Goal: Information Seeking & Learning: Learn about a topic

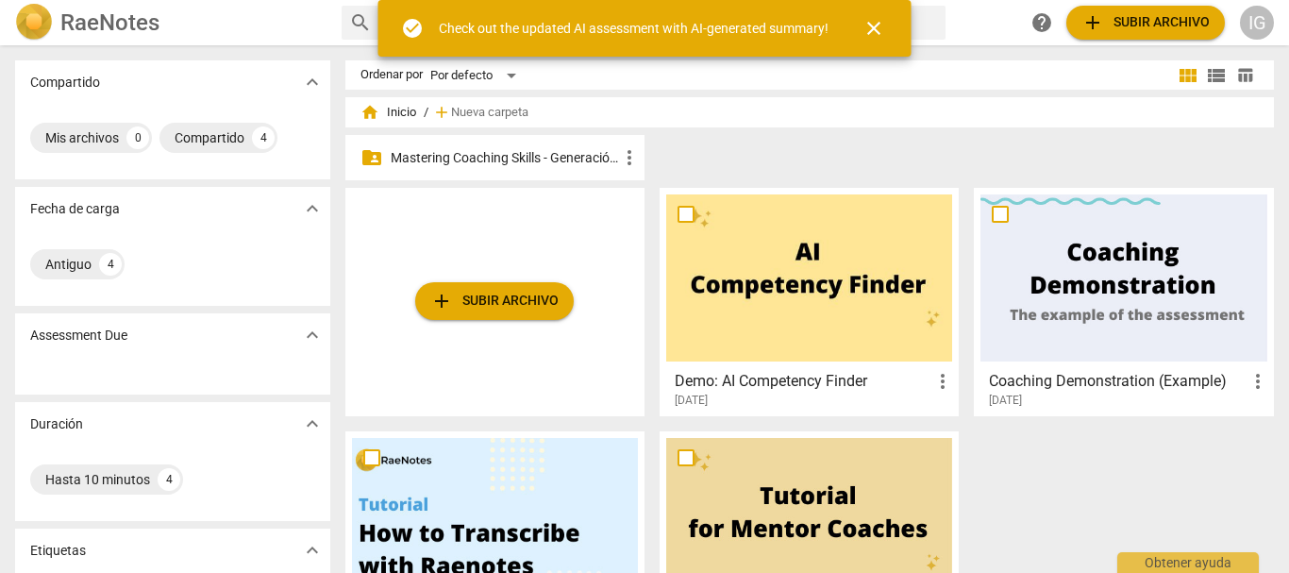
click at [564, 156] on p "Mastering Coaching Skills - Generación 31" at bounding box center [504, 158] width 227 height 20
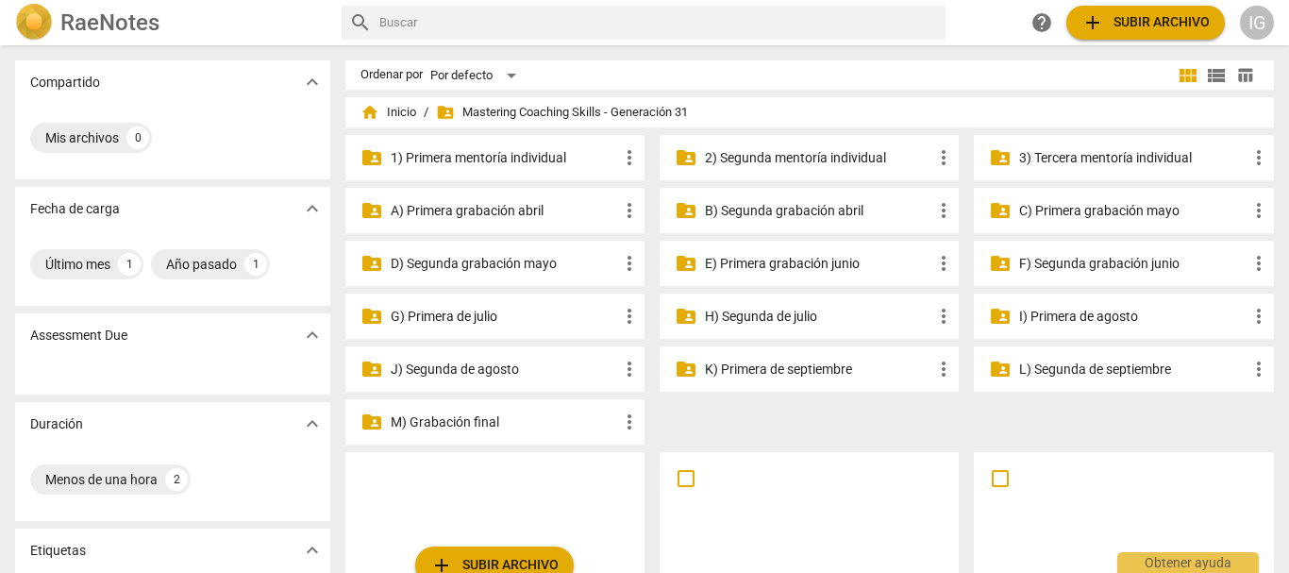
click at [455, 315] on p "G) Primera de julio" at bounding box center [504, 317] width 227 height 20
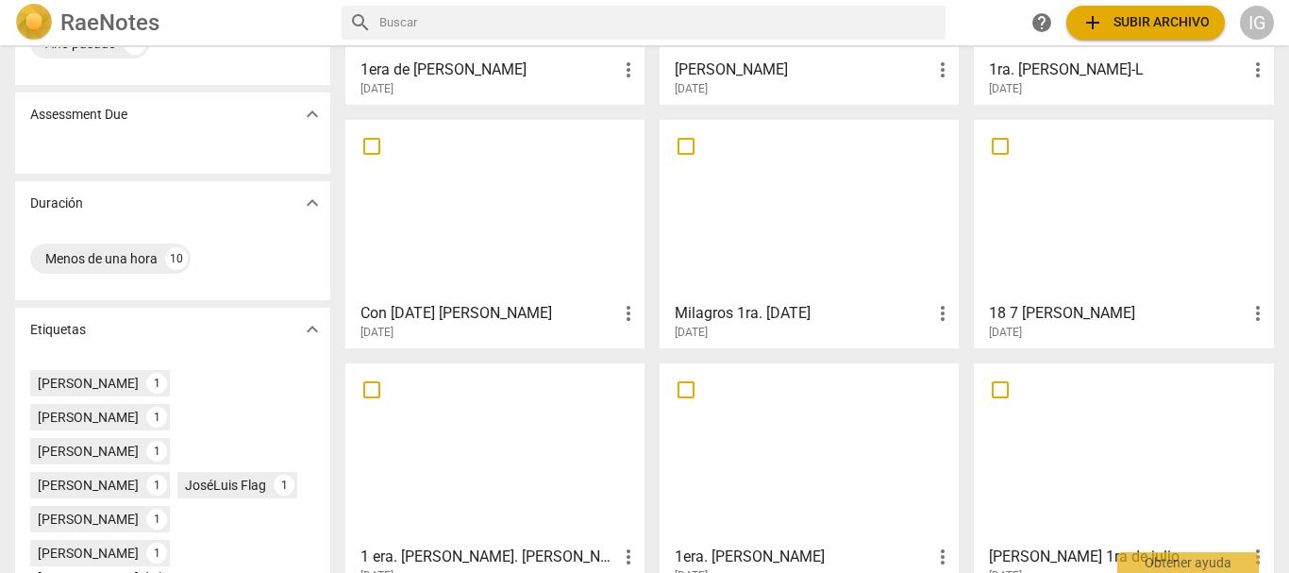
scroll to position [8, 0]
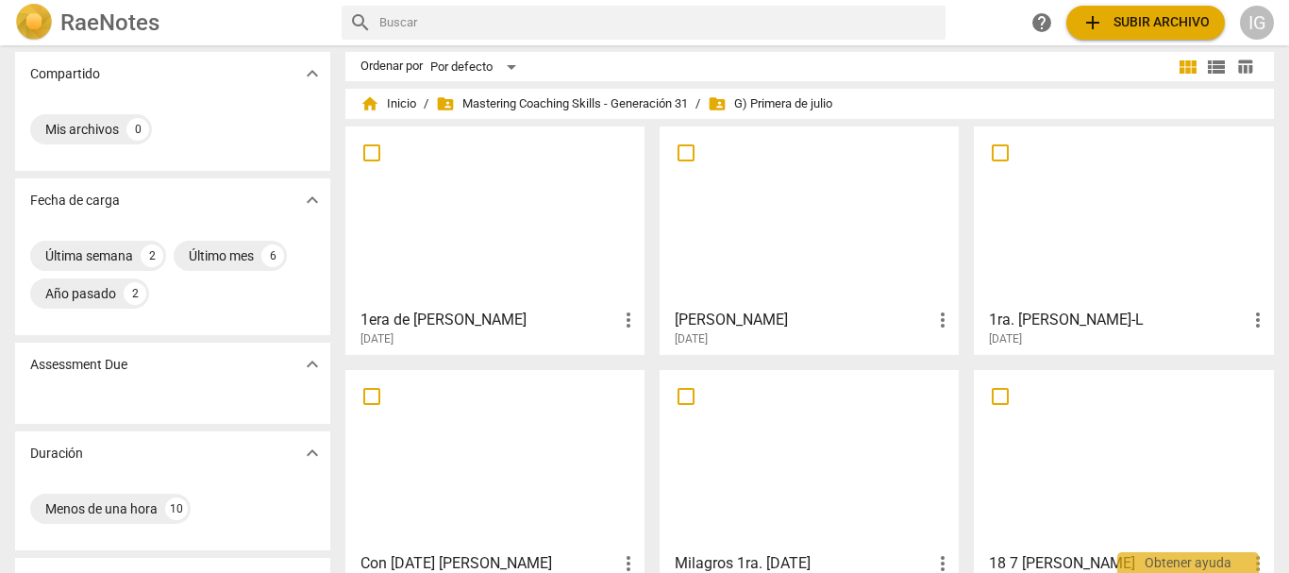
click at [732, 274] on div at bounding box center [809, 216] width 286 height 167
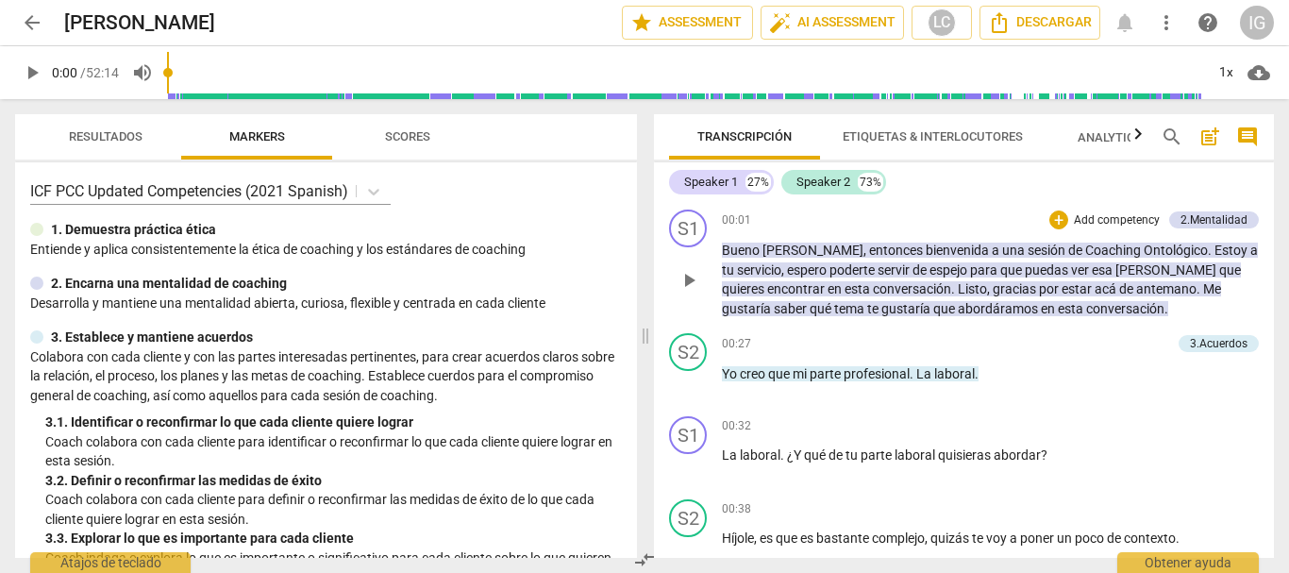
click at [1215, 210] on div "+ Add competency 2.Mentalidad" at bounding box center [1153, 219] width 209 height 21
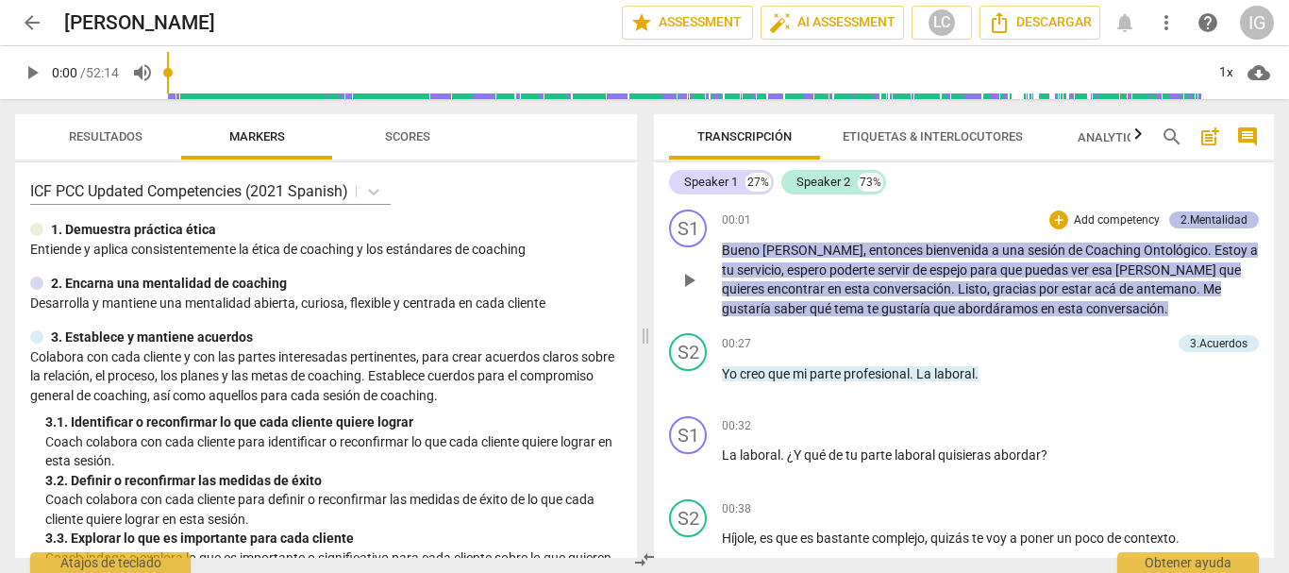
click at [1213, 218] on div "2.Mentalidad" at bounding box center [1213, 219] width 67 height 17
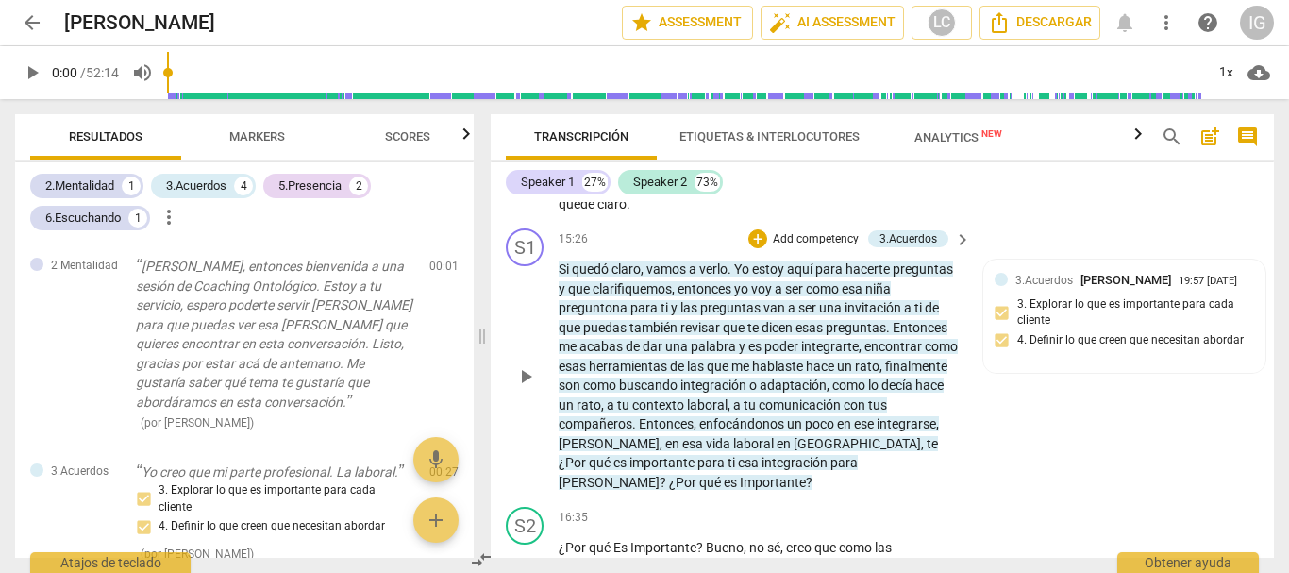
scroll to position [4339, 0]
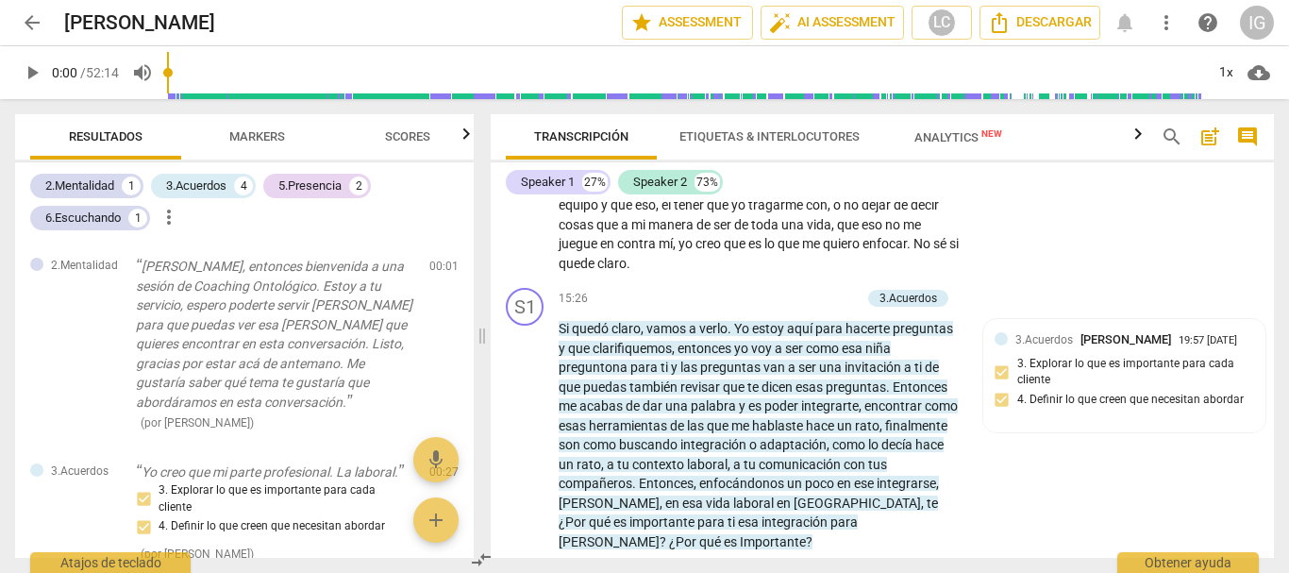
click at [41, 17] on span "arrow_back" at bounding box center [32, 22] width 23 height 23
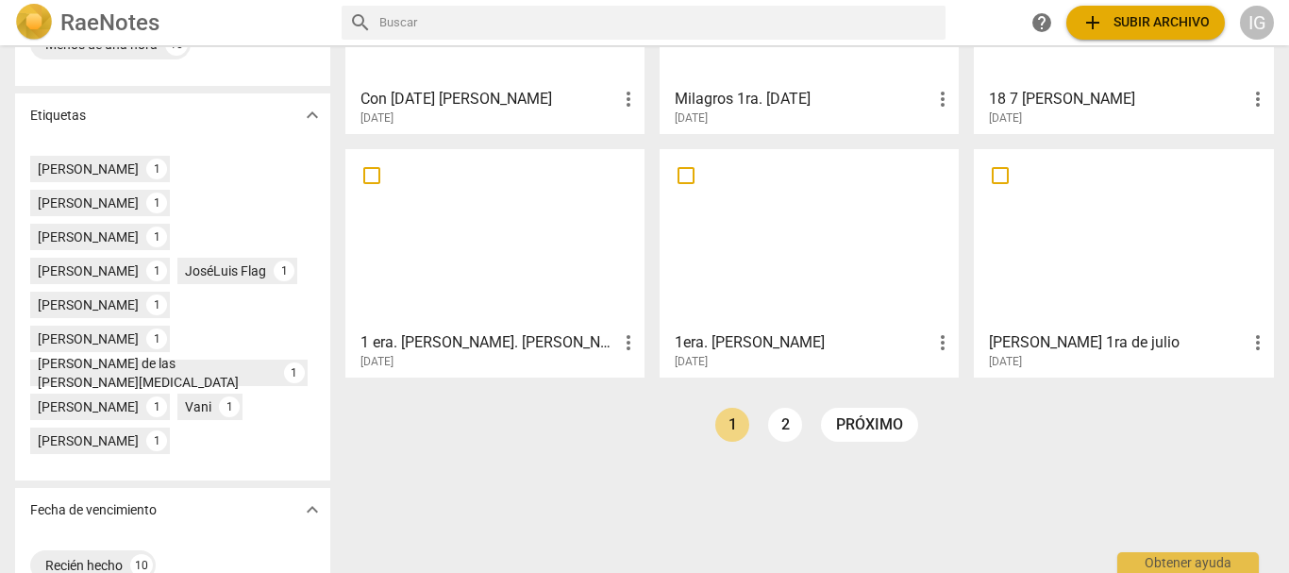
scroll to position [480, 0]
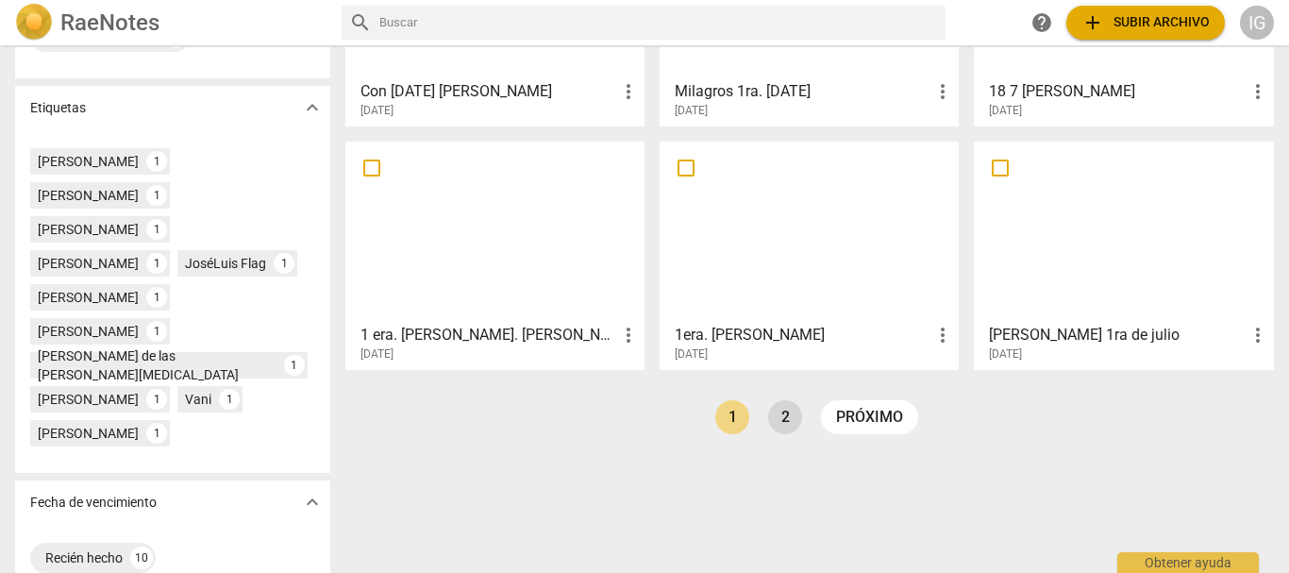
click at [786, 414] on link "2" at bounding box center [785, 417] width 34 height 34
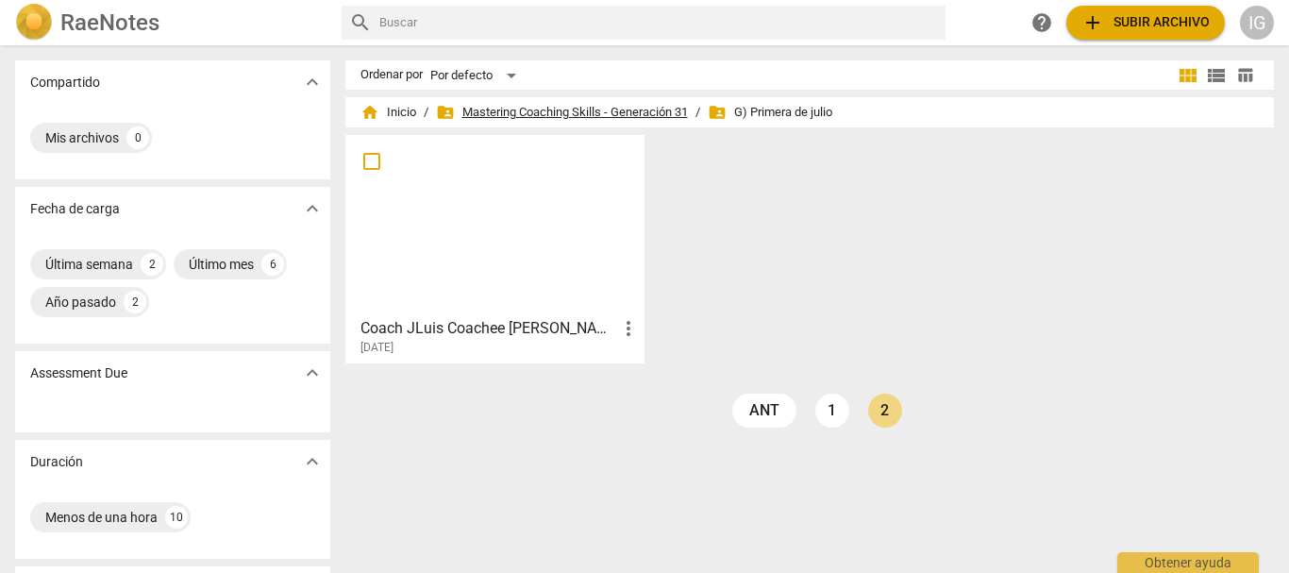
click at [552, 113] on span "folder_shared Mastering Coaching Skills - Generación 31" at bounding box center [562, 112] width 252 height 19
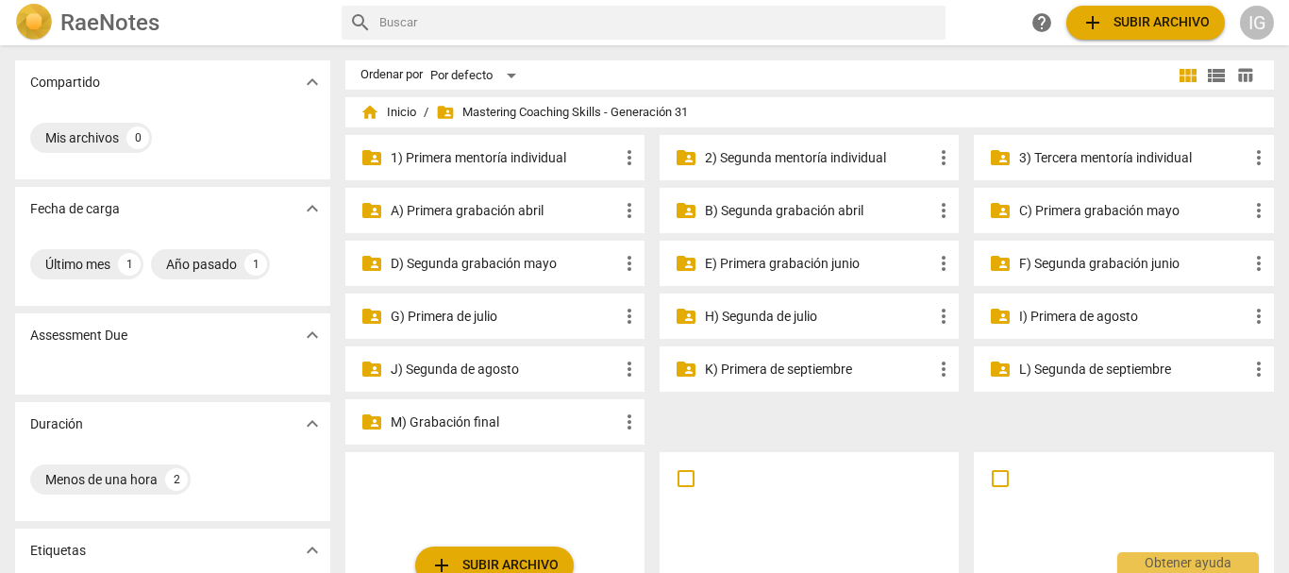
click at [816, 260] on p "E) Primera grabación junio" at bounding box center [818, 264] width 227 height 20
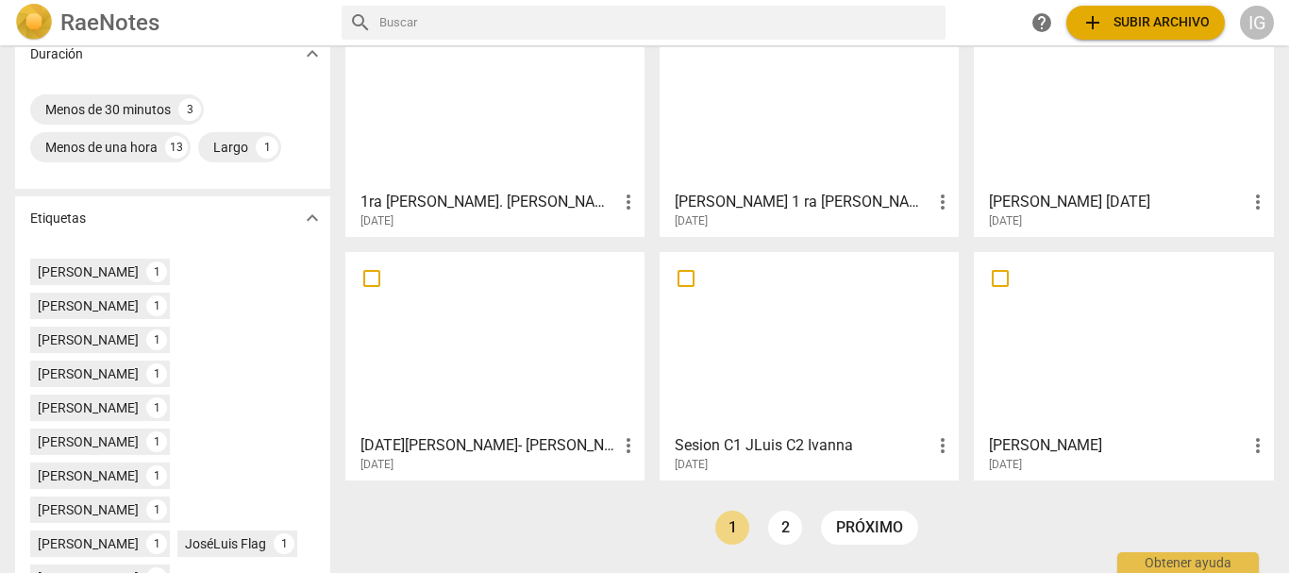
scroll to position [377, 0]
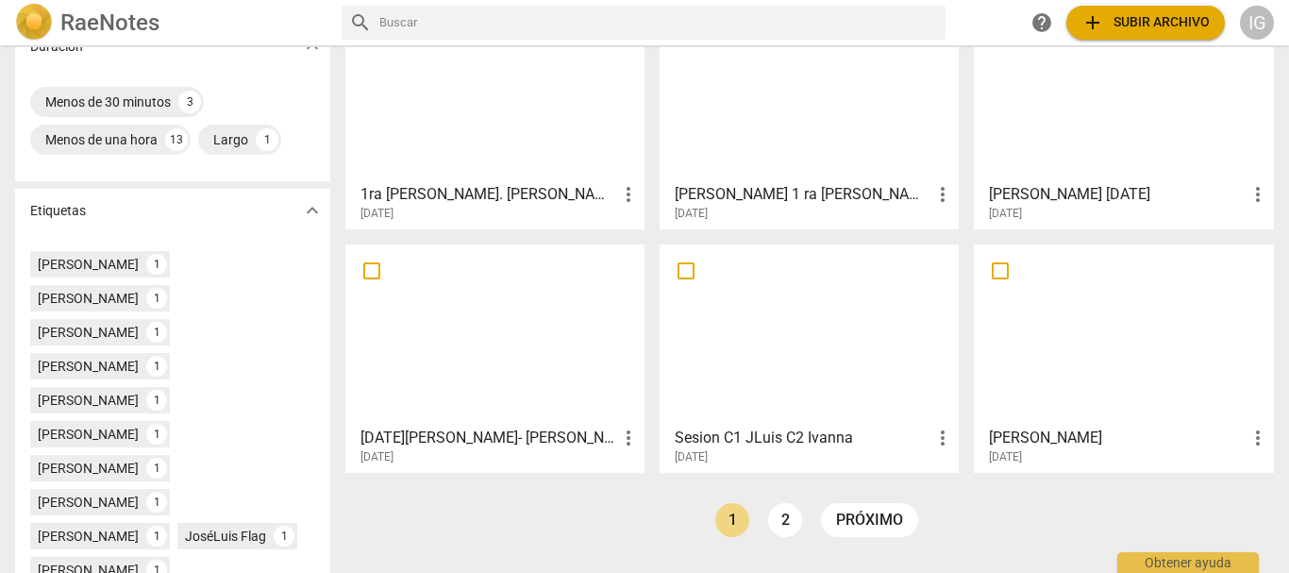
click at [507, 143] on div at bounding box center [495, 91] width 286 height 167
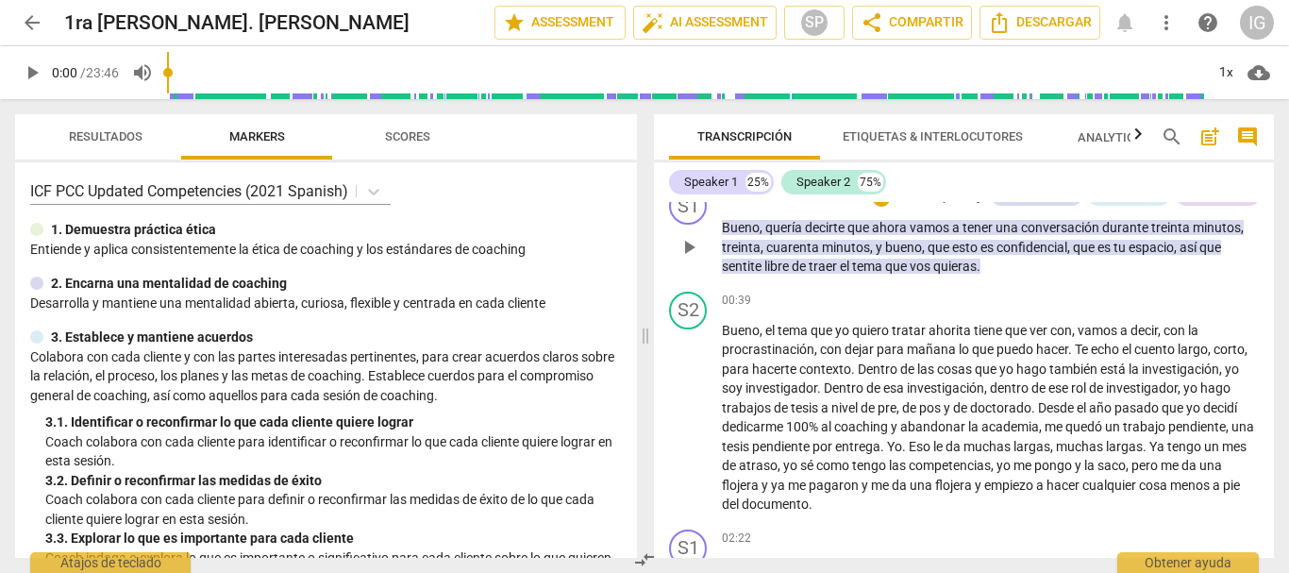
scroll to position [94, 0]
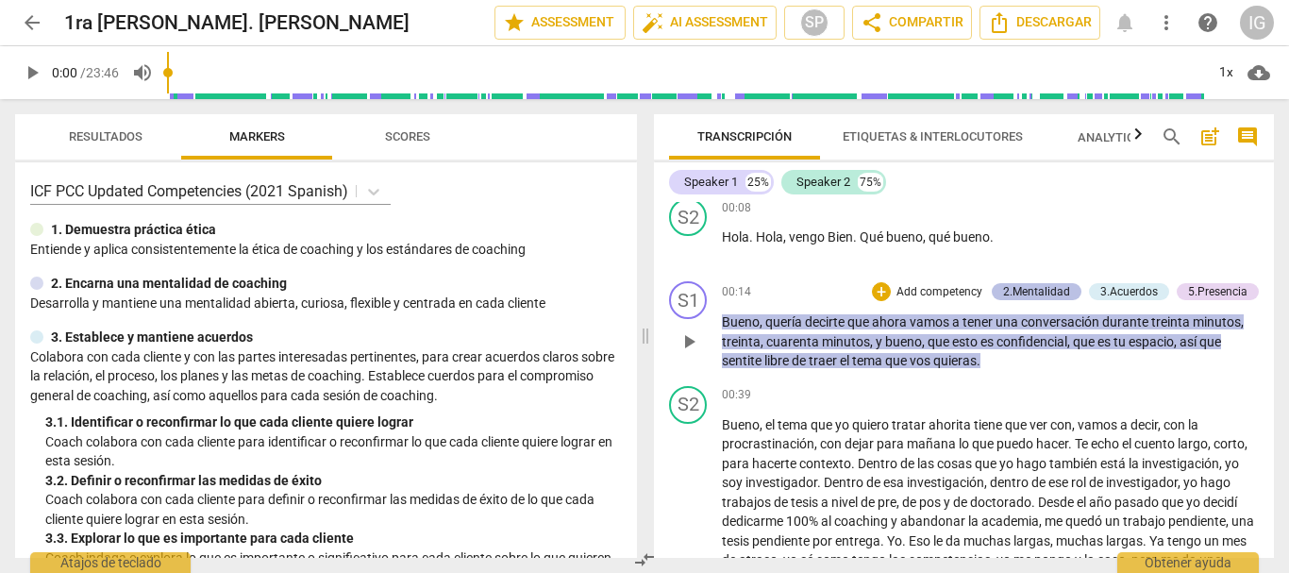
click at [1045, 293] on div "2.Mentalidad" at bounding box center [1036, 291] width 67 height 17
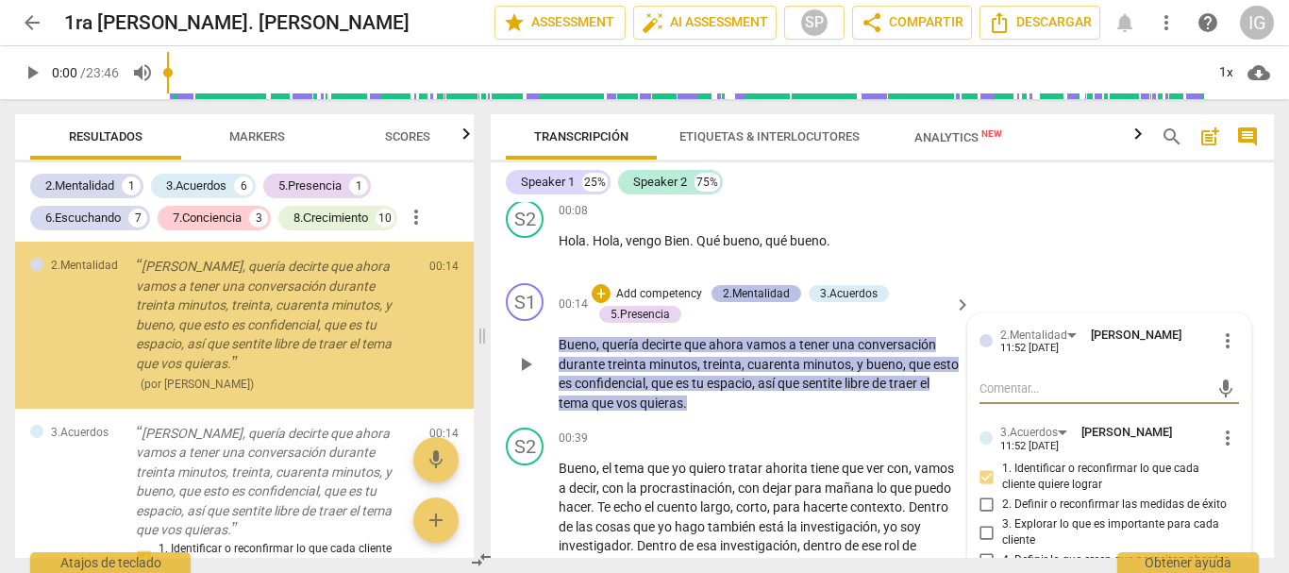
scroll to position [96, 0]
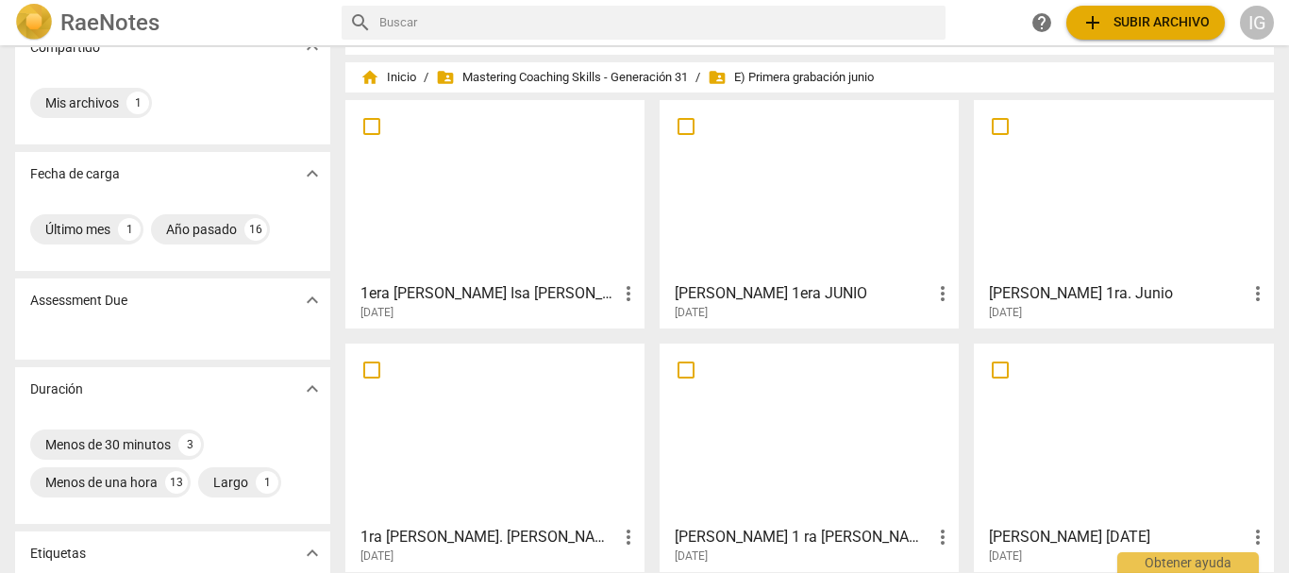
scroll to position [94, 0]
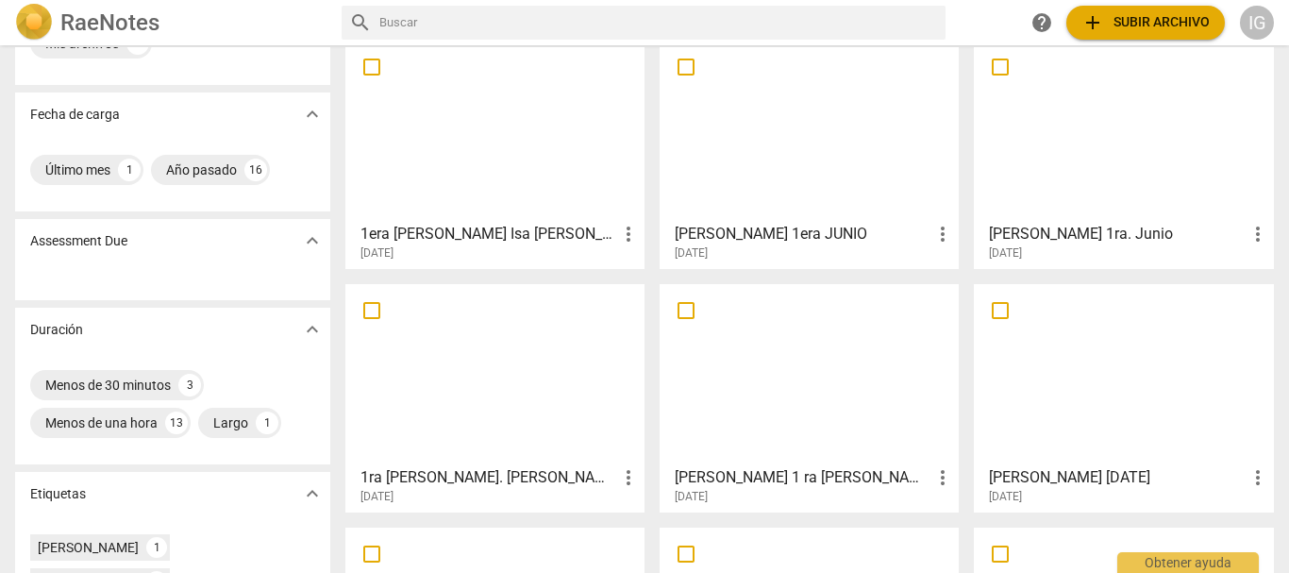
click at [502, 362] on div at bounding box center [495, 374] width 286 height 167
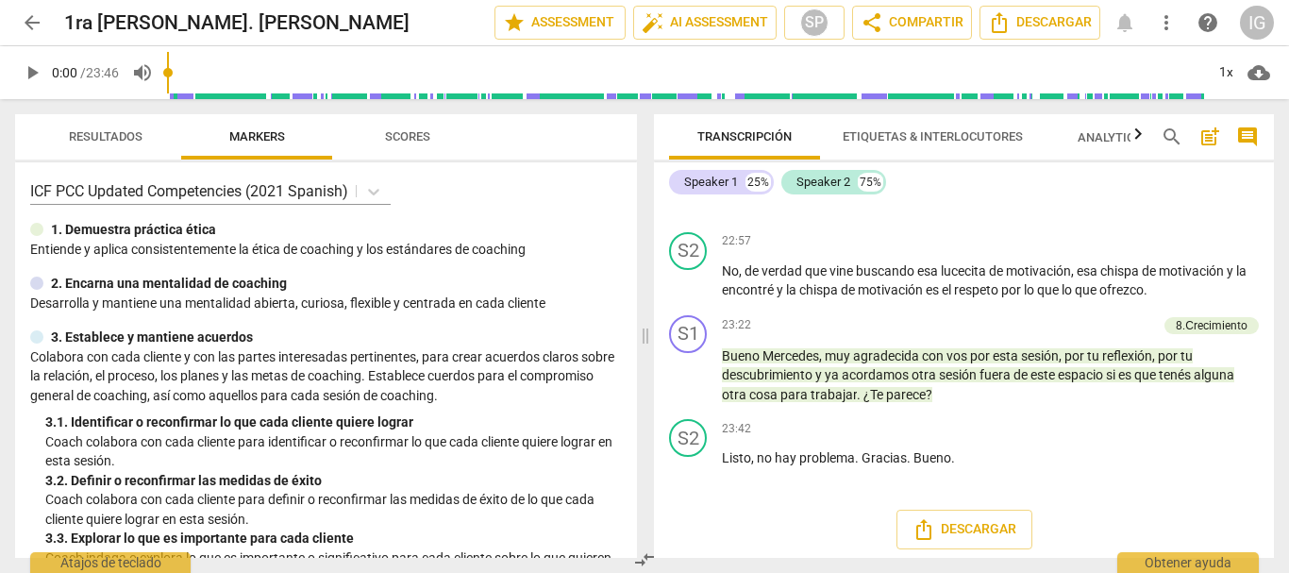
scroll to position [6629, 0]
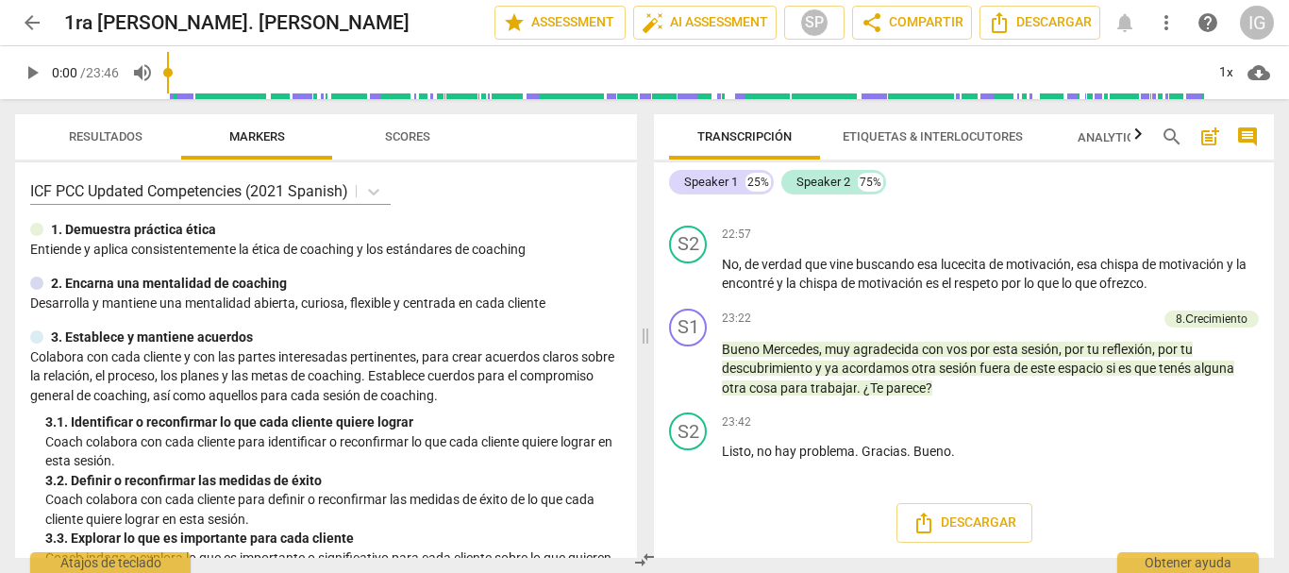
click at [30, 22] on span "arrow_back" at bounding box center [32, 22] width 23 height 23
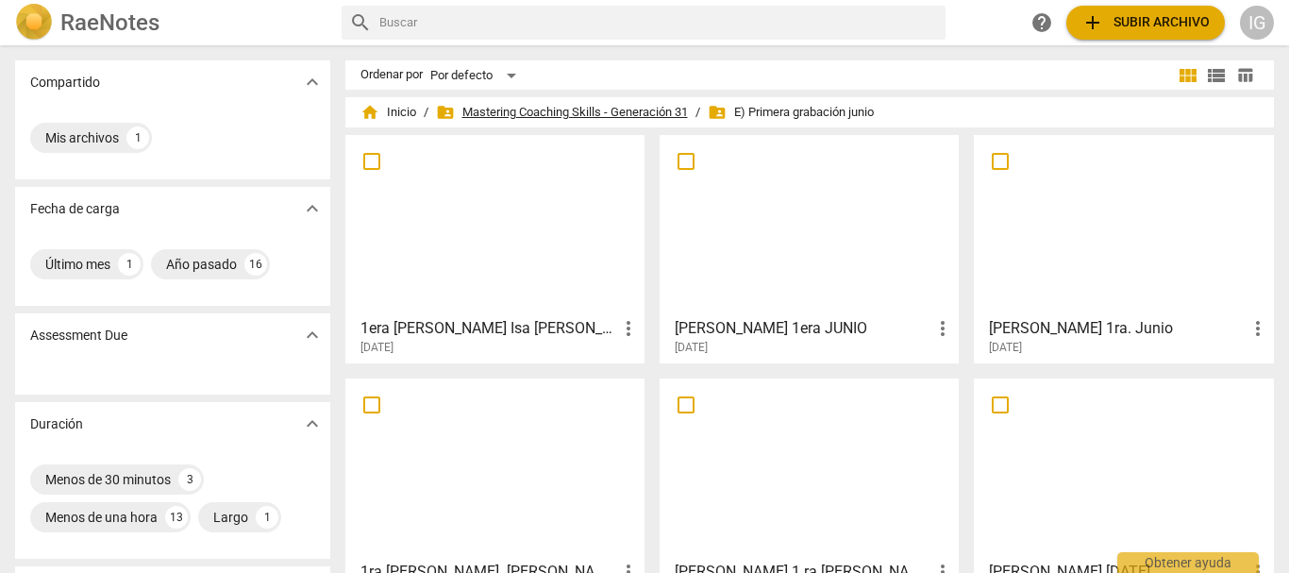
click at [629, 107] on span "folder_shared Mastering Coaching Skills - Generación 31" at bounding box center [562, 112] width 252 height 19
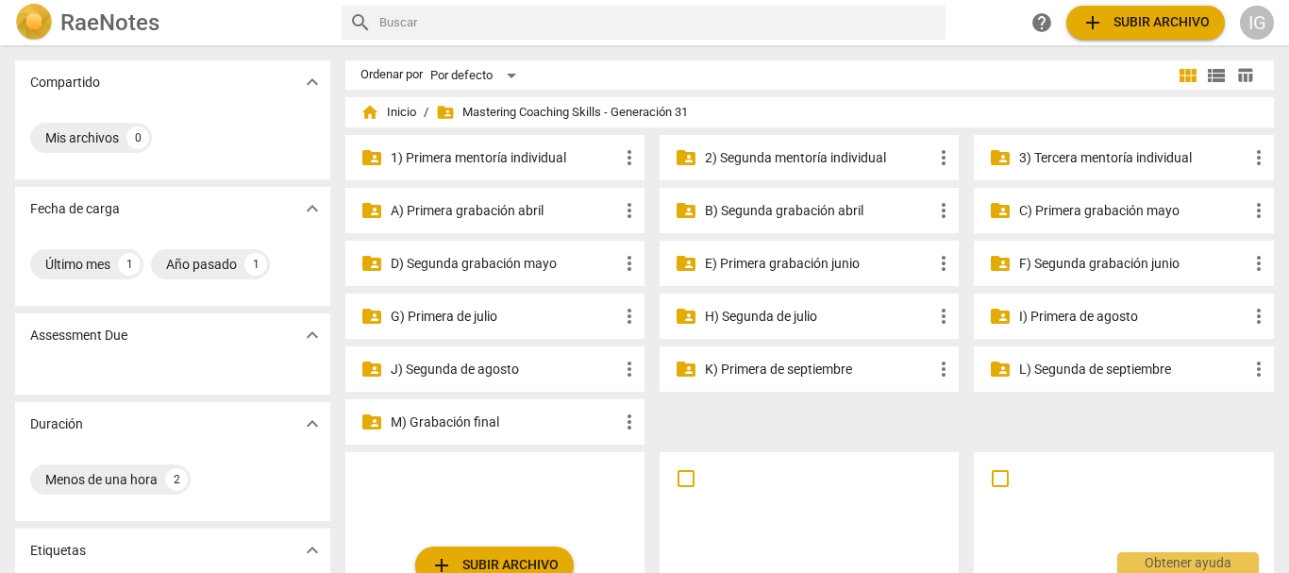
click at [1053, 262] on p "F) Segunda grabación junio" at bounding box center [1132, 264] width 227 height 20
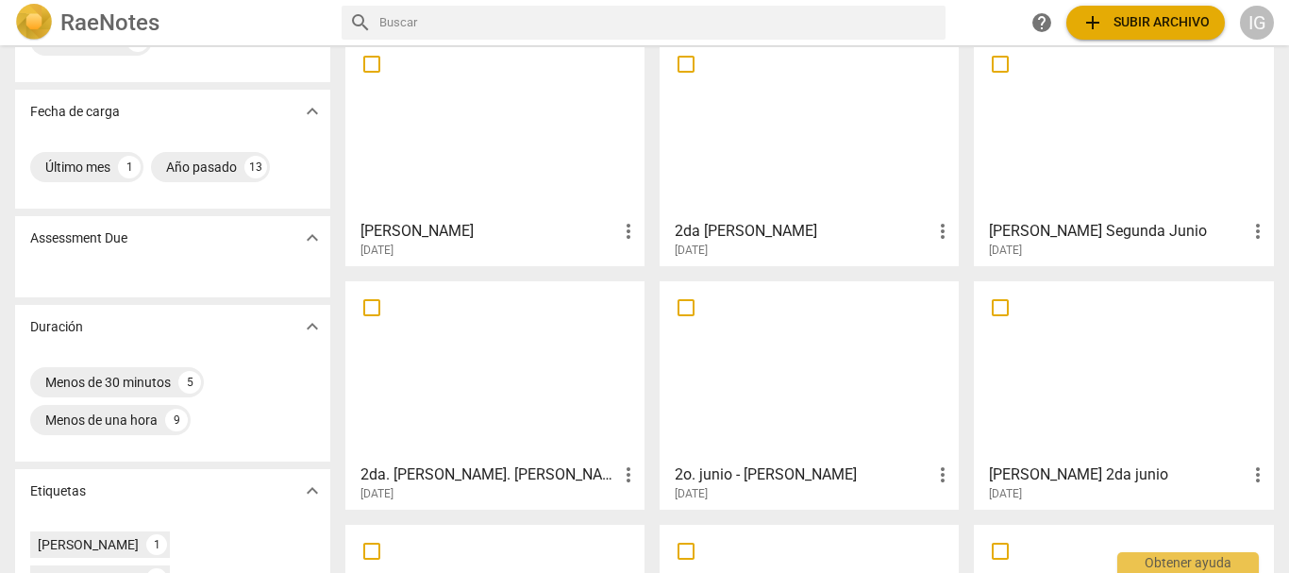
scroll to position [283, 0]
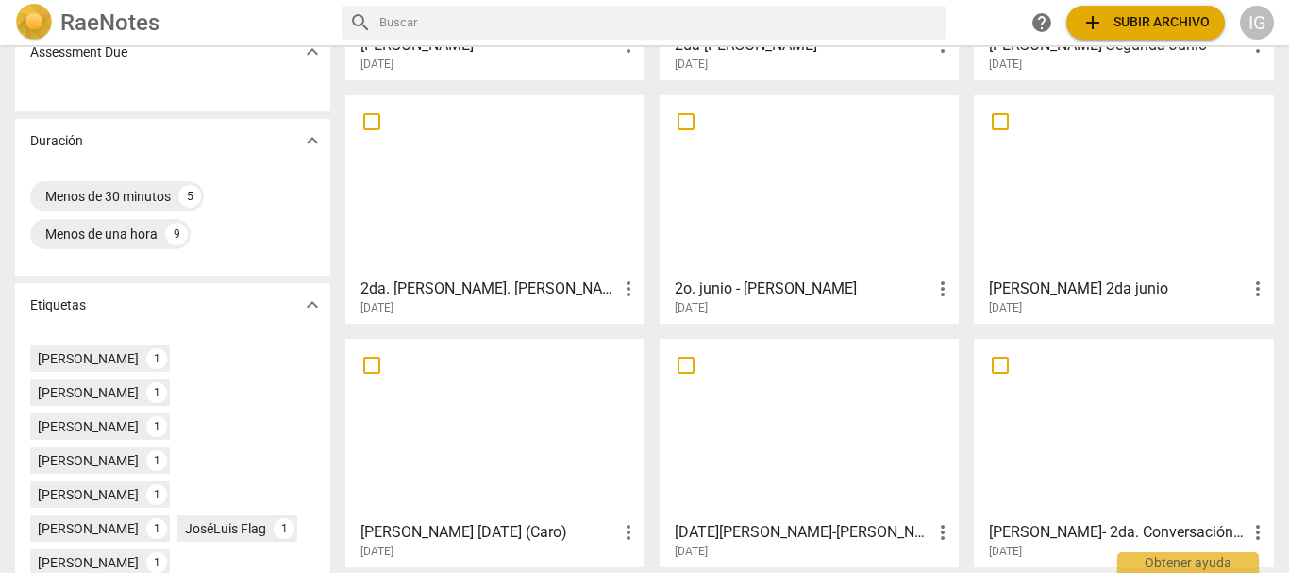
click at [466, 224] on div at bounding box center [495, 185] width 286 height 167
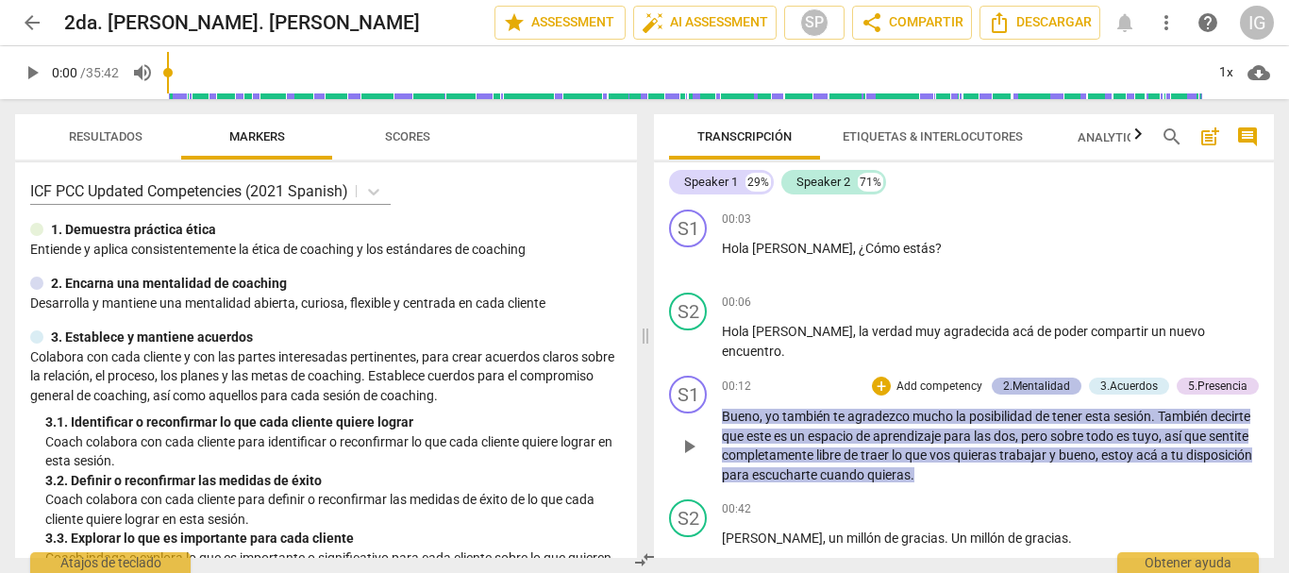
click at [1044, 378] on div "2.Mentalidad" at bounding box center [1036, 385] width 67 height 17
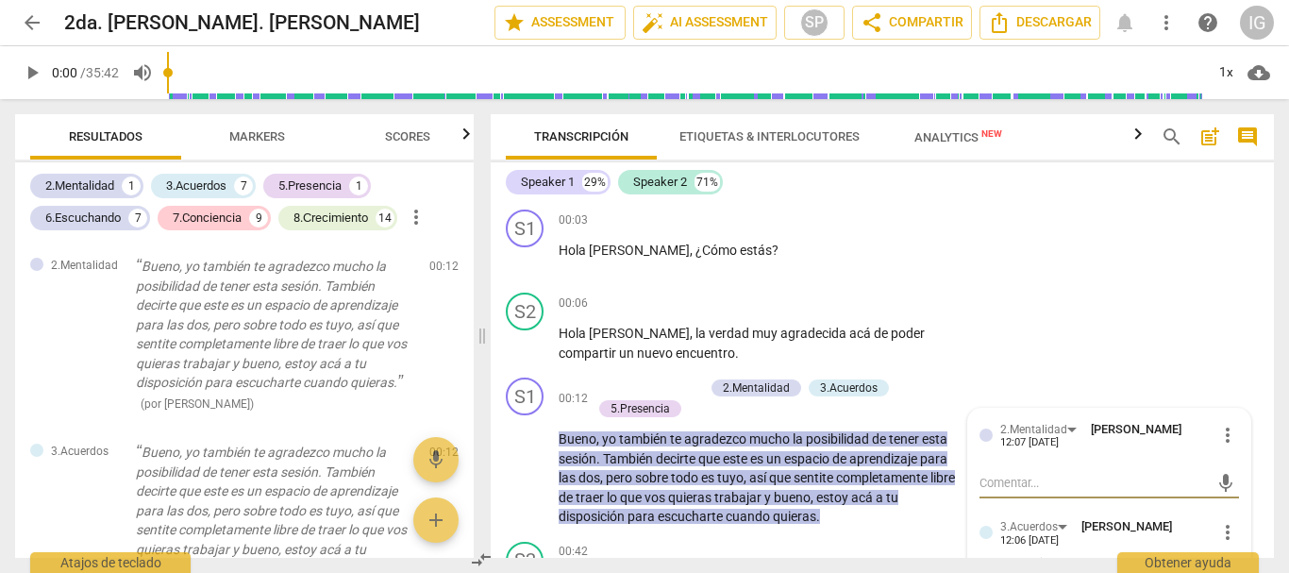
click at [32, 26] on span "arrow_back" at bounding box center [32, 22] width 23 height 23
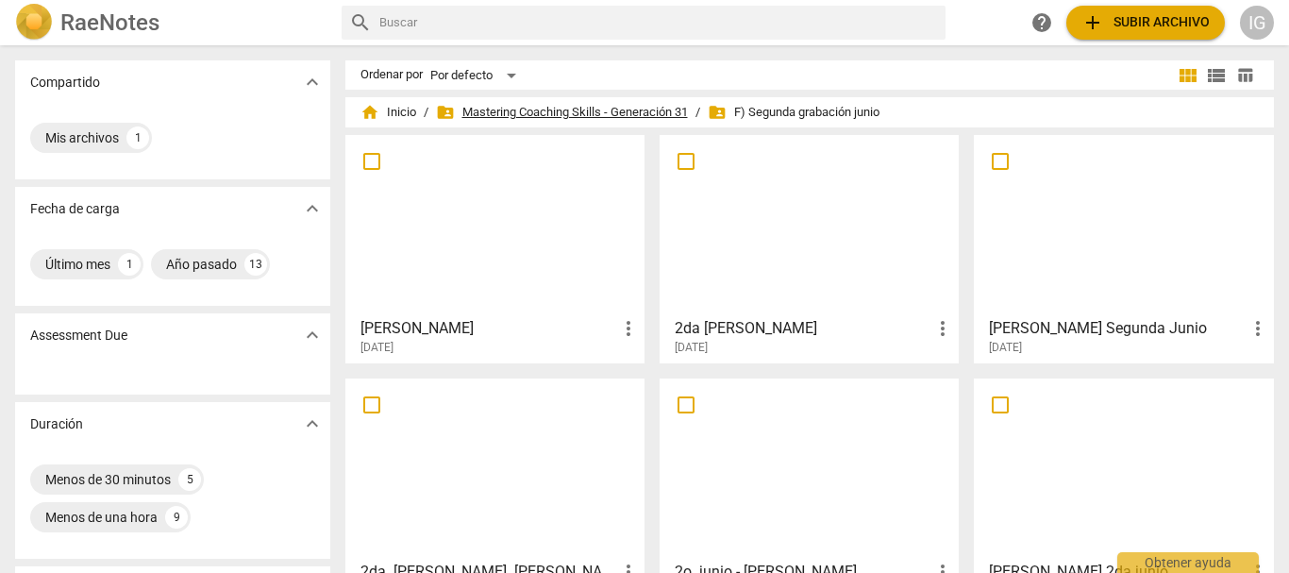
click at [554, 111] on span "folder_shared Mastering Coaching Skills - Generación 31" at bounding box center [562, 112] width 252 height 19
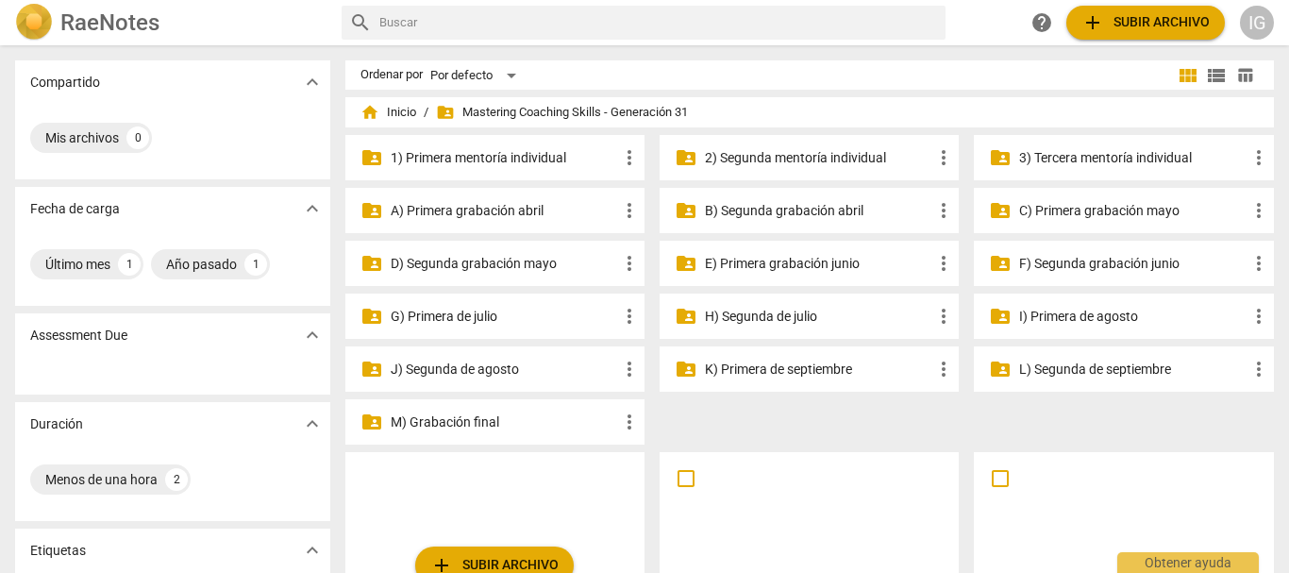
click at [763, 149] on p "2) Segunda mentoría individual" at bounding box center [818, 158] width 227 height 20
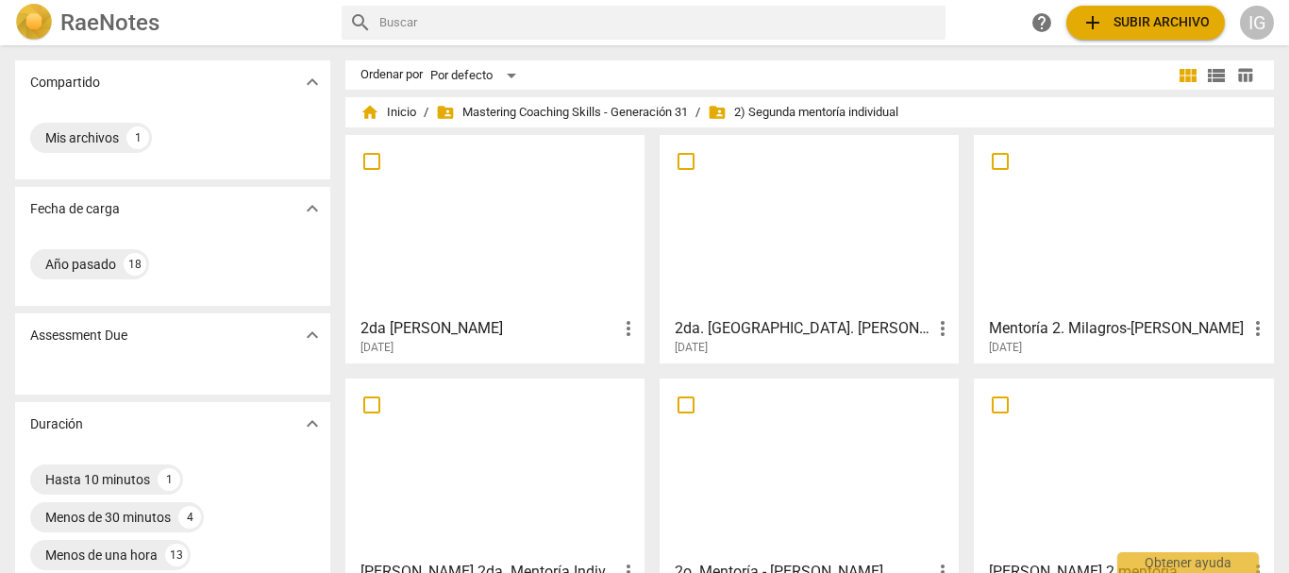
click at [773, 232] on div at bounding box center [809, 224] width 286 height 167
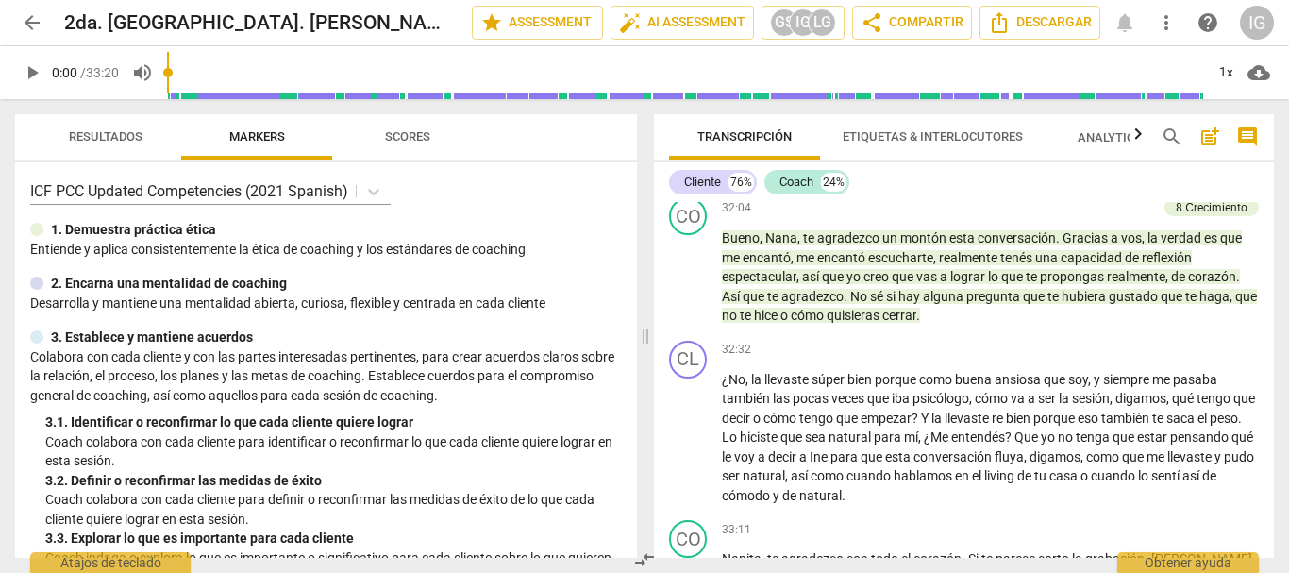
scroll to position [8486, 0]
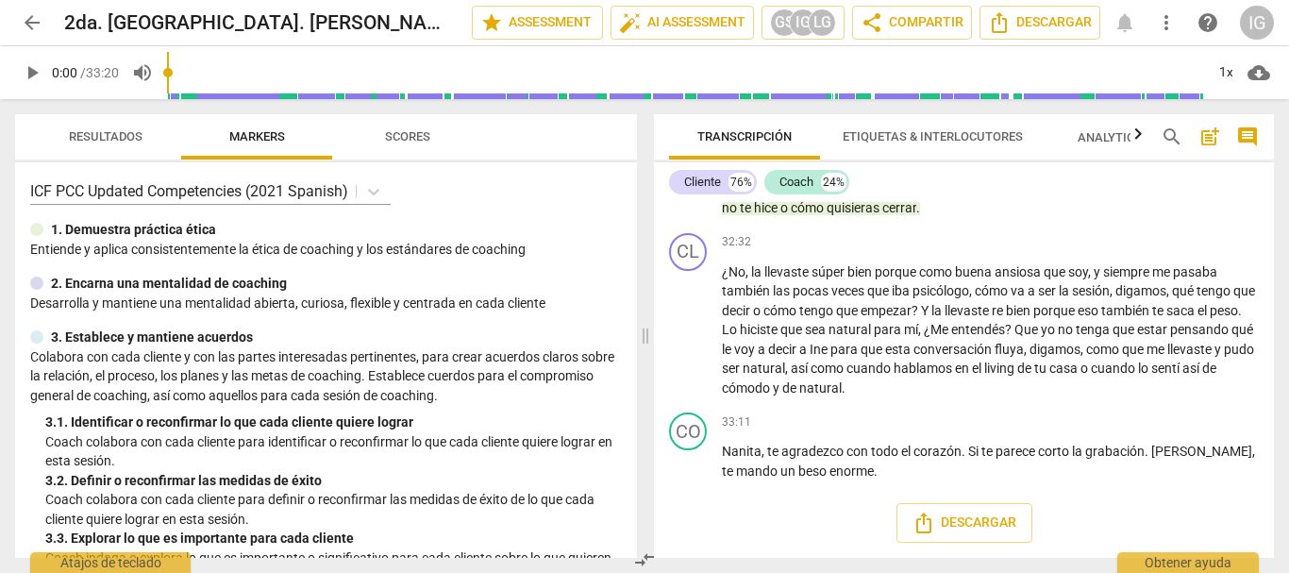
click at [30, 22] on span "arrow_back" at bounding box center [32, 22] width 23 height 23
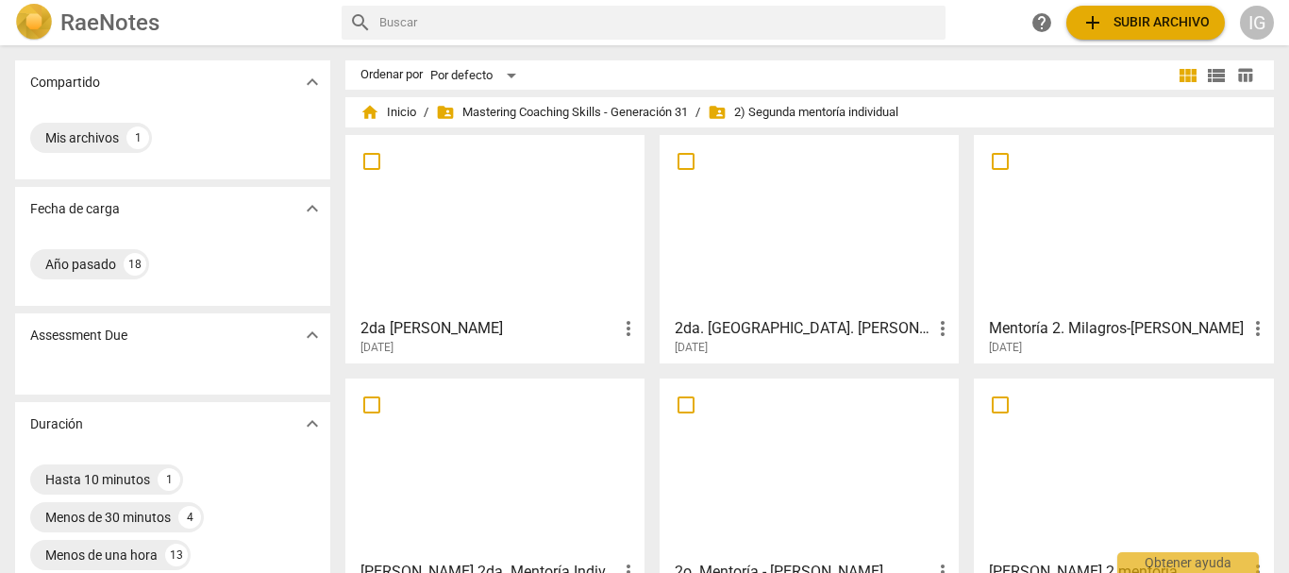
click at [526, 101] on div "home Inicio / folder_shared Mastering Coaching Skills - Generación 31 / folder_…" at bounding box center [809, 112] width 899 height 30
click at [526, 113] on span "folder_shared Mastering Coaching Skills - Generación 31" at bounding box center [562, 112] width 252 height 19
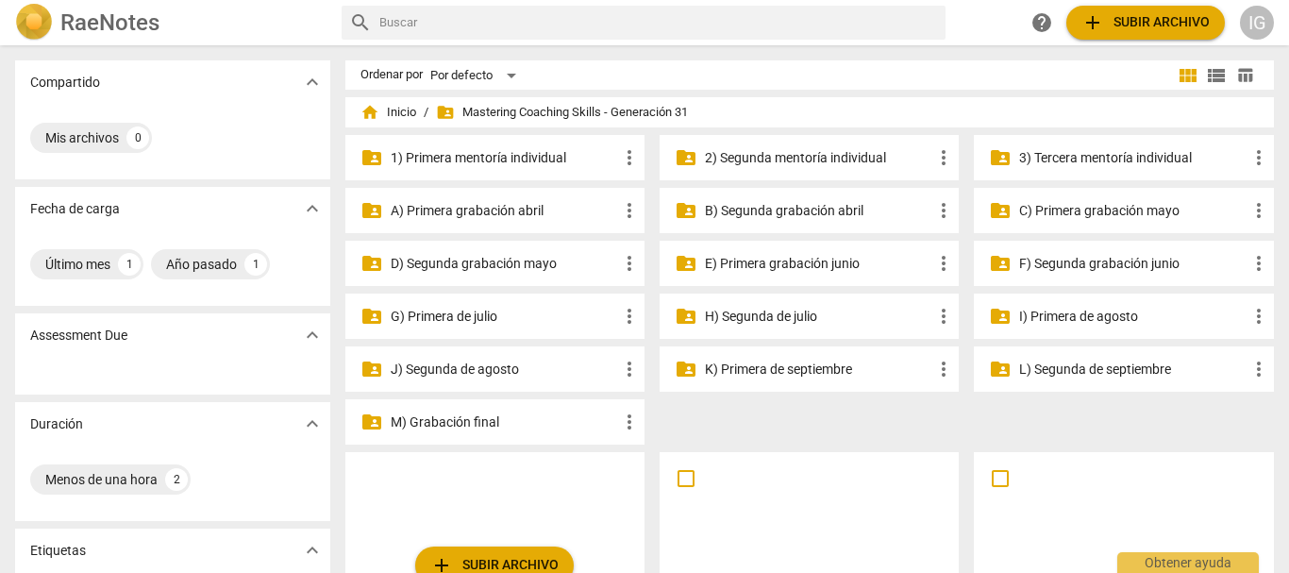
click at [447, 314] on p "G) Primera de julio" at bounding box center [504, 317] width 227 height 20
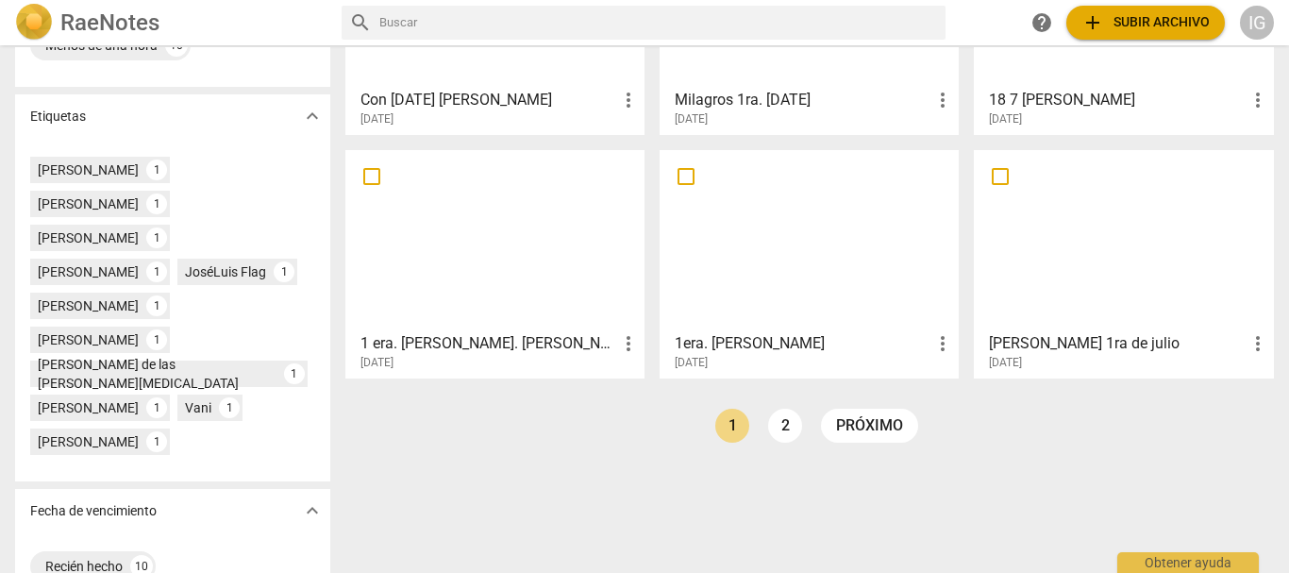
scroll to position [480, 0]
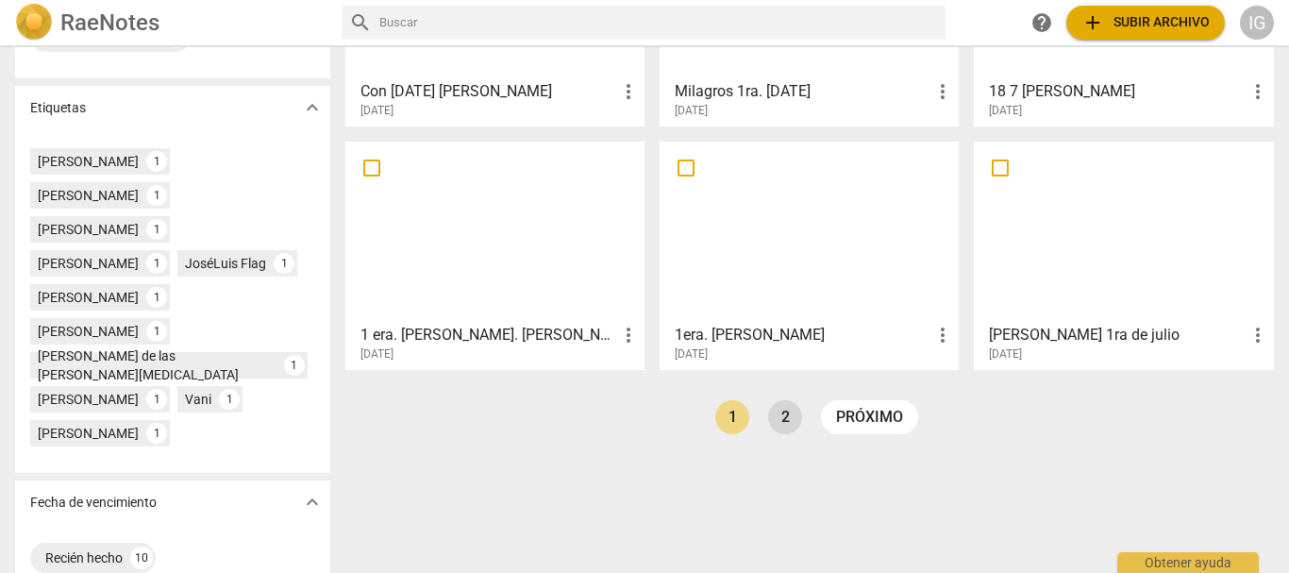
click at [785, 418] on link "2" at bounding box center [785, 417] width 34 height 34
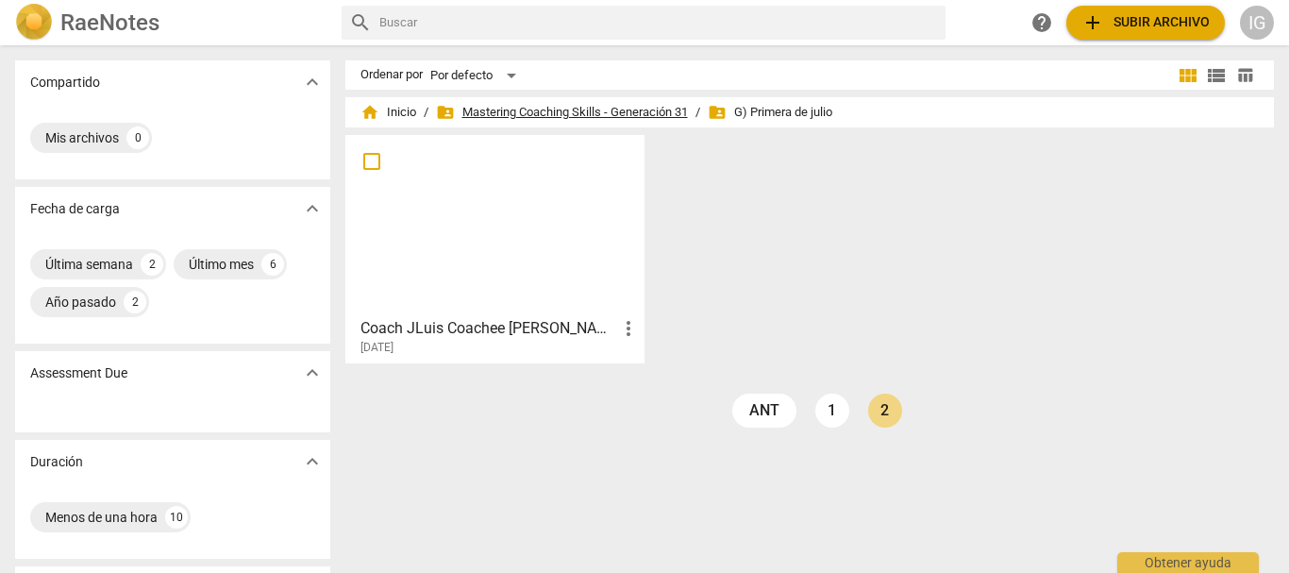
click at [520, 110] on span "folder_shared Mastering Coaching Skills - Generación 31" at bounding box center [562, 112] width 252 height 19
